Goal: Task Accomplishment & Management: Manage account settings

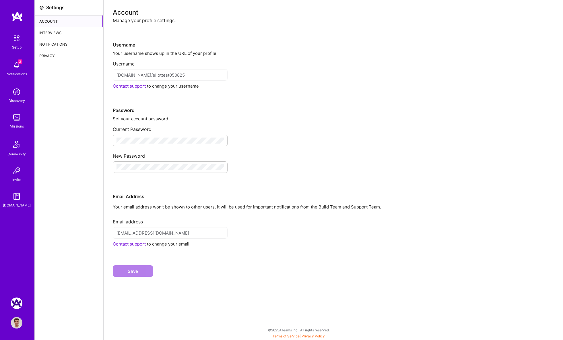
drag, startPoint x: 50, startPoint y: 29, endPoint x: 87, endPoint y: 32, distance: 37.1
click at [50, 29] on div "Interviews" at bounding box center [69, 32] width 69 height 11
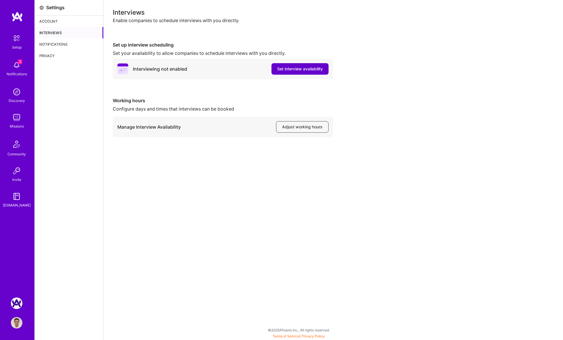
click at [299, 69] on span "Set interview availability" at bounding box center [300, 69] width 46 height 6
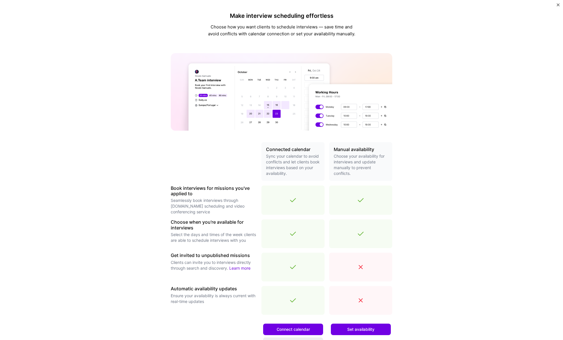
click at [368, 328] on span "Set availability" at bounding box center [360, 329] width 27 height 6
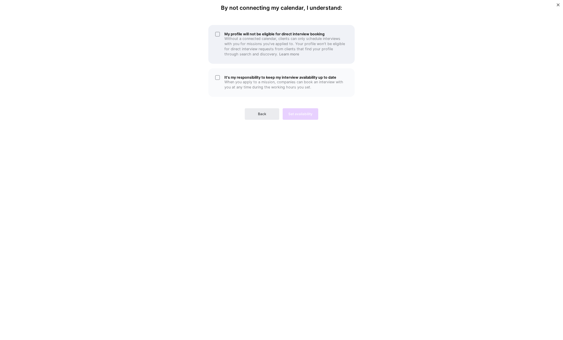
click at [241, 42] on p "Without a connected calendar, clients can only schedule interviews with you for…" at bounding box center [285, 46] width 123 height 21
drag, startPoint x: 246, startPoint y: 75, endPoint x: 281, endPoint y: 106, distance: 46.4
click at [247, 76] on h5 "It's my responsibility to keep my interview availability up to date" at bounding box center [285, 77] width 123 height 4
click at [300, 115] on span "Set availability" at bounding box center [300, 113] width 24 height 5
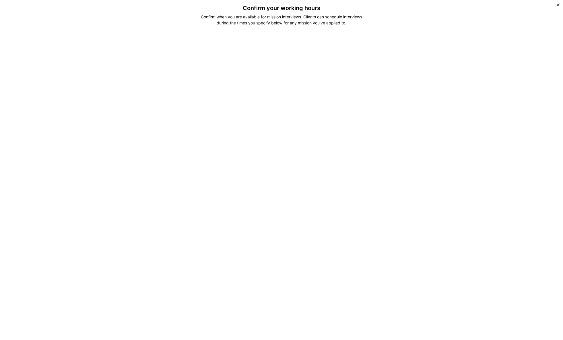
click at [426, 167] on div "Confirm your working hours Confirm when you are available for mission interview…" at bounding box center [281, 170] width 563 height 340
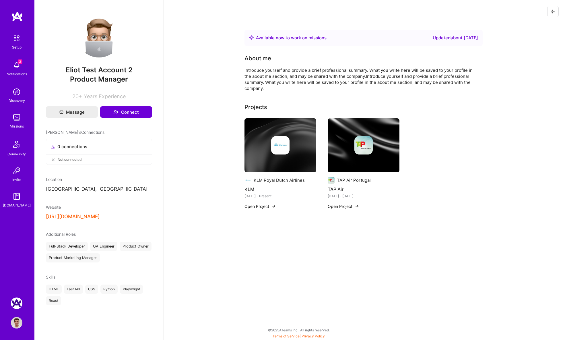
click at [556, 11] on button at bounding box center [552, 11] width 11 height 11
drag, startPoint x: 548, startPoint y: 23, endPoint x: 537, endPoint y: 23, distance: 10.9
click at [547, 23] on button "Login as Eliot" at bounding box center [528, 24] width 61 height 15
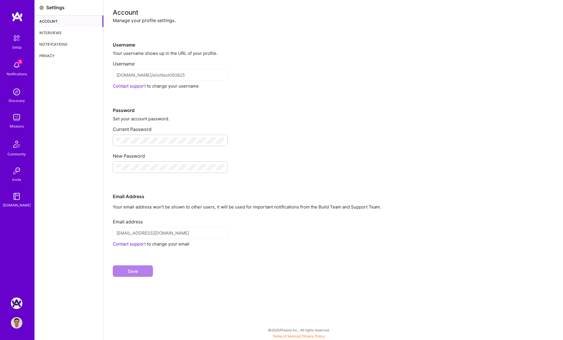
click at [62, 35] on div "Interviews" at bounding box center [69, 32] width 69 height 11
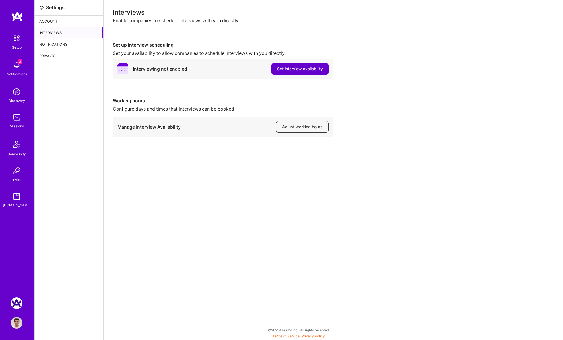
click at [291, 68] on span "Set interview availability" at bounding box center [300, 69] width 46 height 6
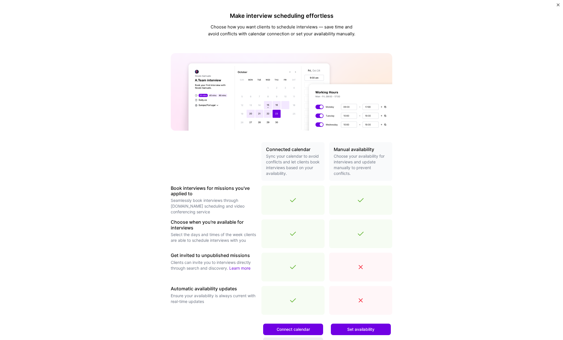
scroll to position [62, 0]
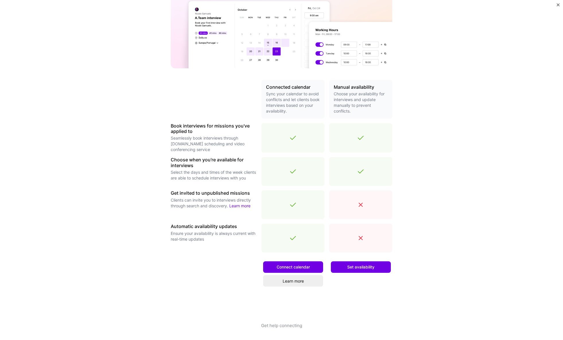
click at [362, 262] on button "Set availability" at bounding box center [361, 266] width 60 height 11
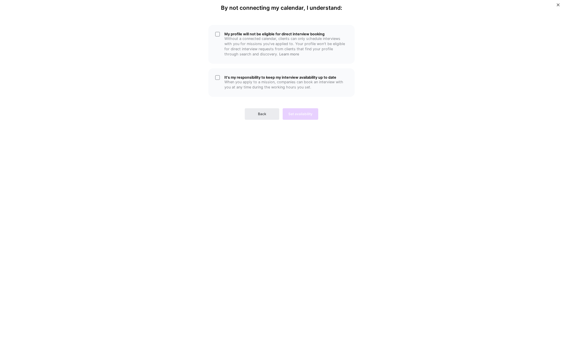
scroll to position [0, 0]
click at [241, 33] on h5 "My profile will not be eligible for direct interview booking" at bounding box center [285, 34] width 123 height 4
drag, startPoint x: 253, startPoint y: 73, endPoint x: 278, endPoint y: 93, distance: 32.0
click at [254, 73] on div "It's my responsibility to keep my interview availability up to date When you ap…" at bounding box center [281, 82] width 146 height 28
drag, startPoint x: 296, startPoint y: 108, endPoint x: 296, endPoint y: 111, distance: 3.2
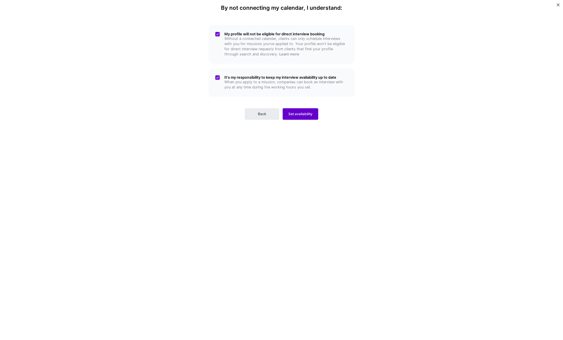
click at [296, 109] on div "Back Set availability" at bounding box center [281, 109] width 146 height 21
drag, startPoint x: 296, startPoint y: 112, endPoint x: 290, endPoint y: 111, distance: 6.1
click at [290, 111] on span "Set availability" at bounding box center [300, 113] width 24 height 5
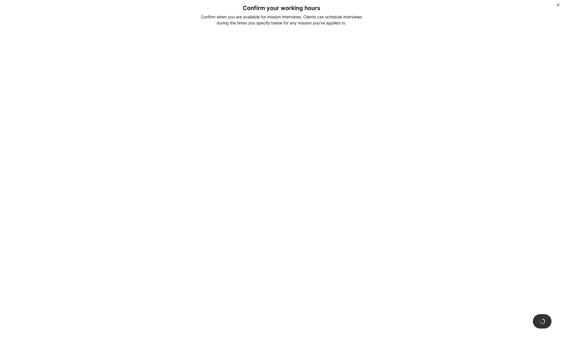
click at [558, 3] on img "Close" at bounding box center [557, 4] width 3 height 3
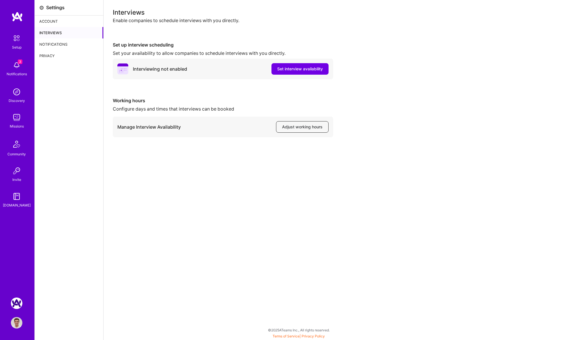
click at [307, 128] on span "Adjust working hours" at bounding box center [302, 127] width 40 height 6
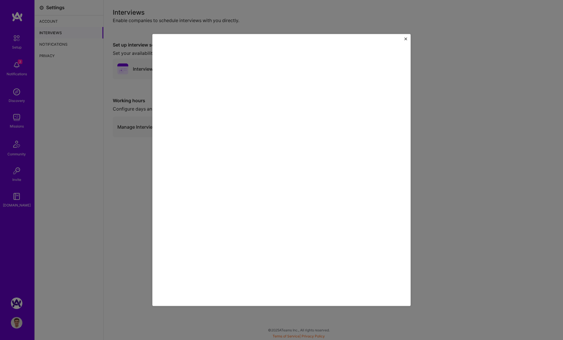
click at [408, 36] on div at bounding box center [281, 170] width 258 height 272
click at [406, 38] on img "Close" at bounding box center [405, 38] width 3 height 3
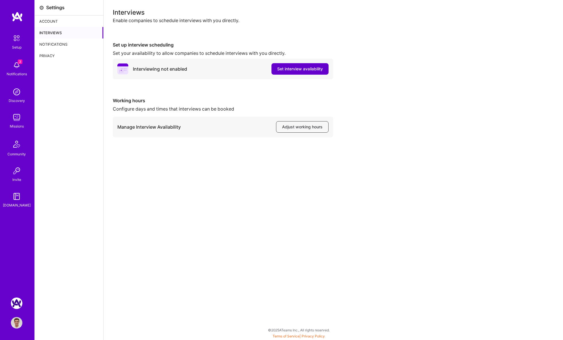
click at [290, 68] on span "Set interview availability" at bounding box center [300, 69] width 46 height 6
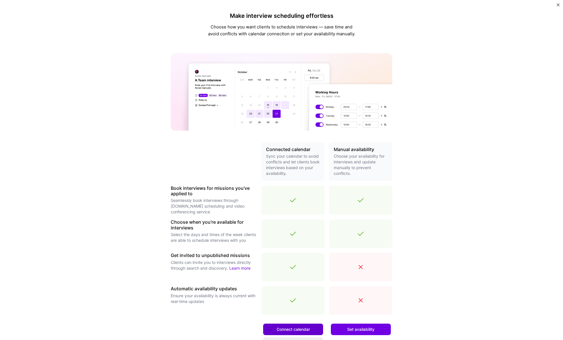
click at [290, 330] on span "Connect calendar" at bounding box center [292, 329] width 33 height 6
click at [559, 5] on img "Close" at bounding box center [557, 4] width 3 height 3
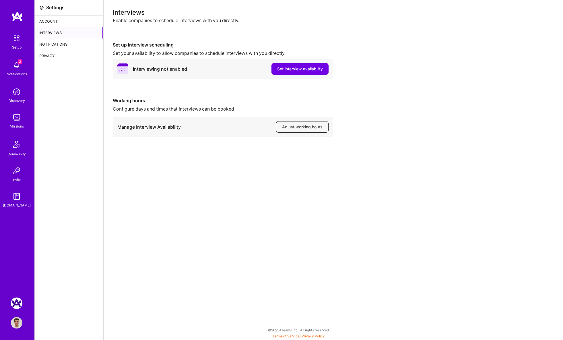
click at [308, 128] on span "Adjust working hours" at bounding box center [302, 127] width 40 height 6
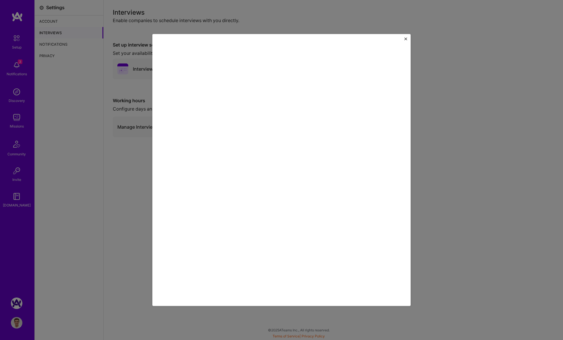
click at [447, 93] on div at bounding box center [281, 170] width 563 height 340
